Goal: Information Seeking & Learning: Compare options

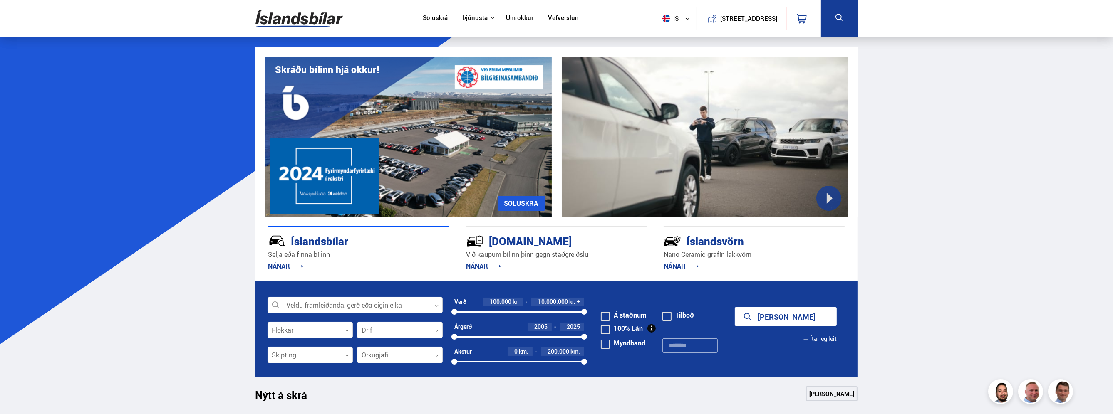
click at [405, 307] on div at bounding box center [355, 305] width 175 height 17
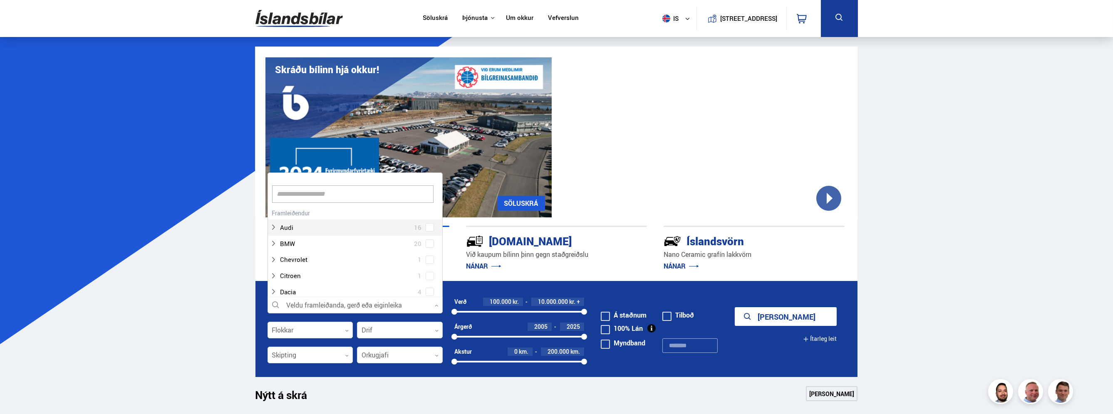
scroll to position [124, 172]
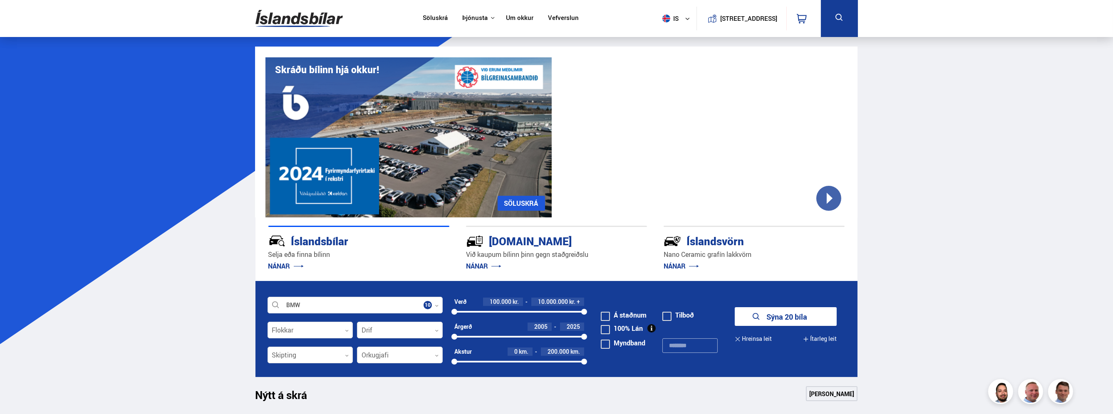
click at [784, 315] on button "Sýna 20 bíla" at bounding box center [786, 316] width 102 height 19
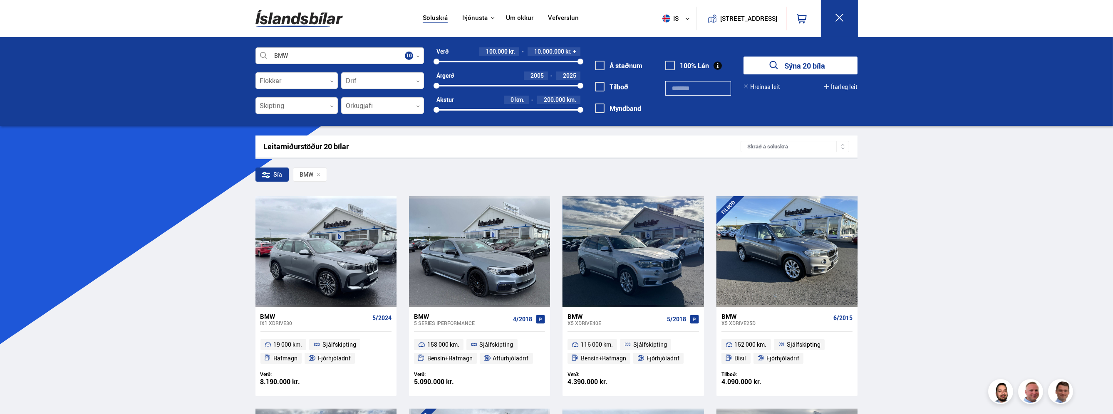
click at [419, 55] on icon at bounding box center [418, 57] width 4 height 4
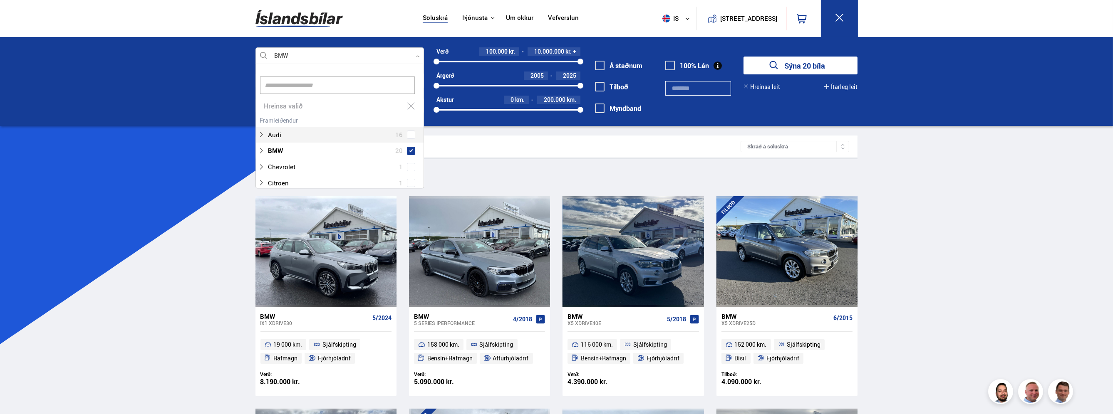
scroll to position [124, 166]
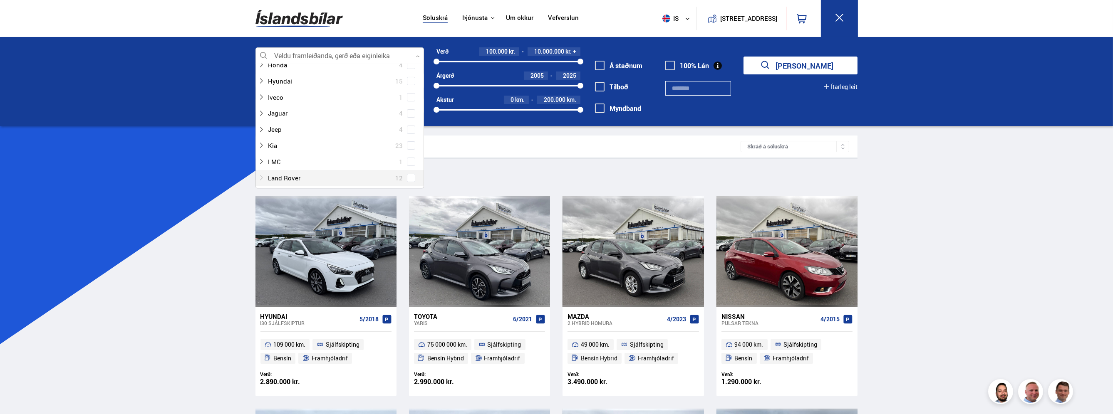
scroll to position [208, 0]
click at [410, 179] on div "Land Rover 12" at bounding box center [340, 185] width 164 height 12
